Goal: Check status: Check status

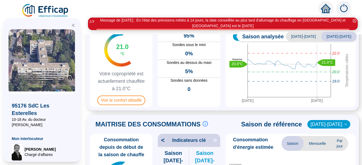
scroll to position [59, 0]
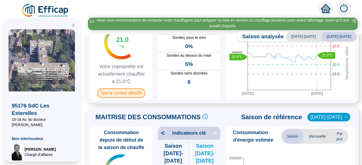
click at [129, 89] on span "Voir le confort détaillé" at bounding box center [121, 93] width 48 height 10
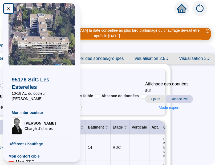
scroll to position [0, 37]
